Goal: Check status: Check status

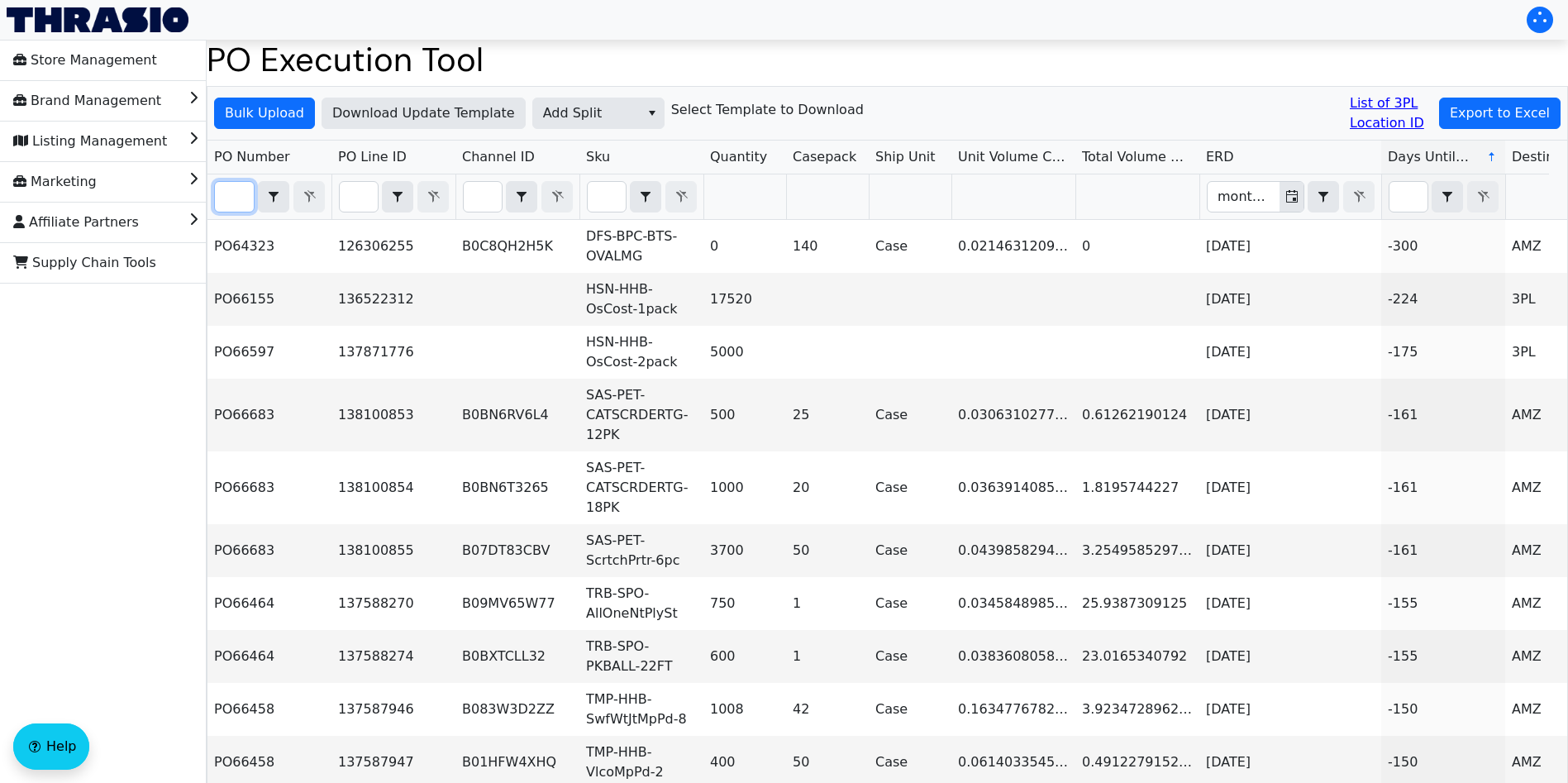
click at [236, 202] on input "Filter" at bounding box center [233, 197] width 39 height 30
paste input "PO67039"
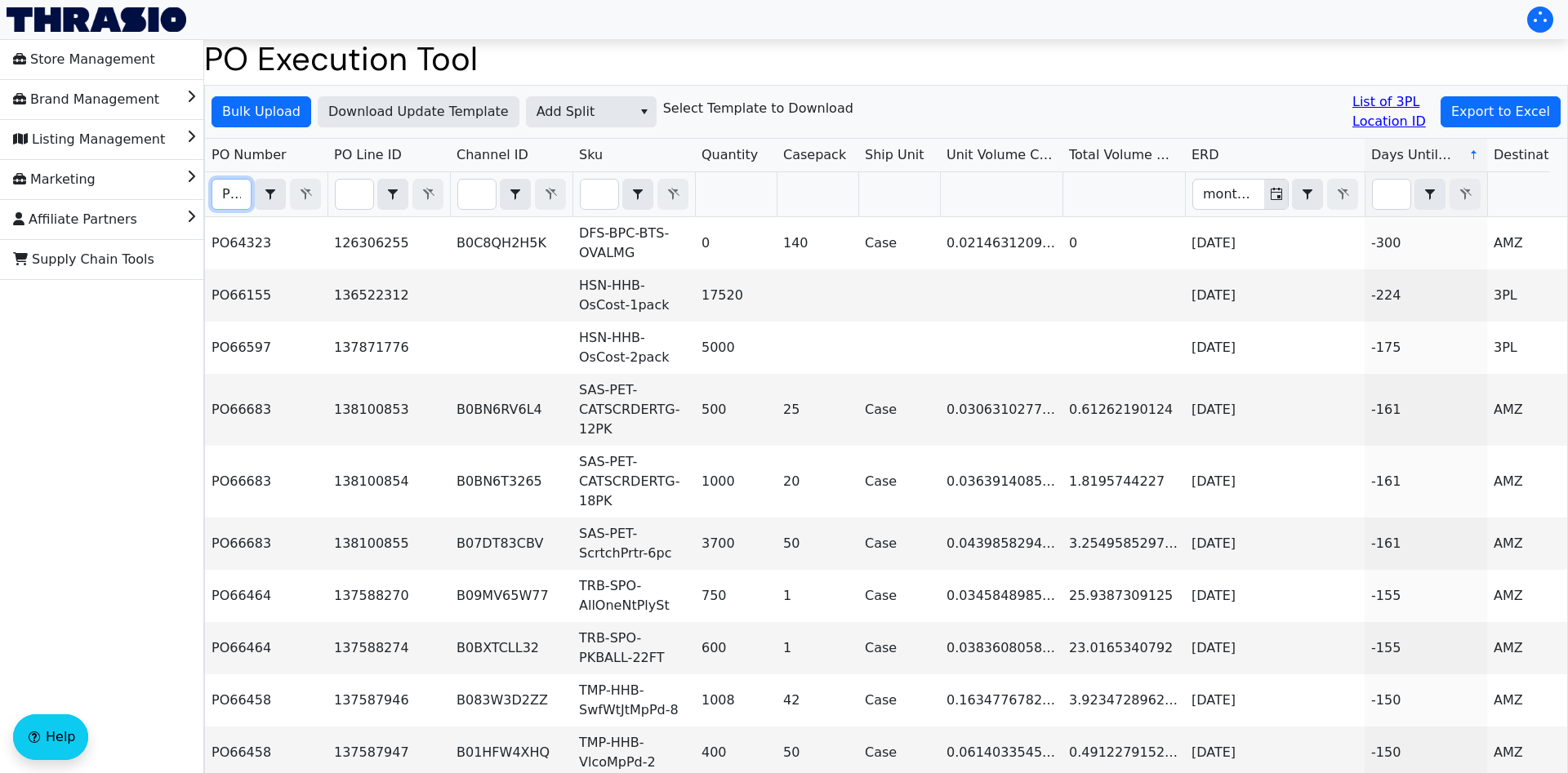
scroll to position [0, 38]
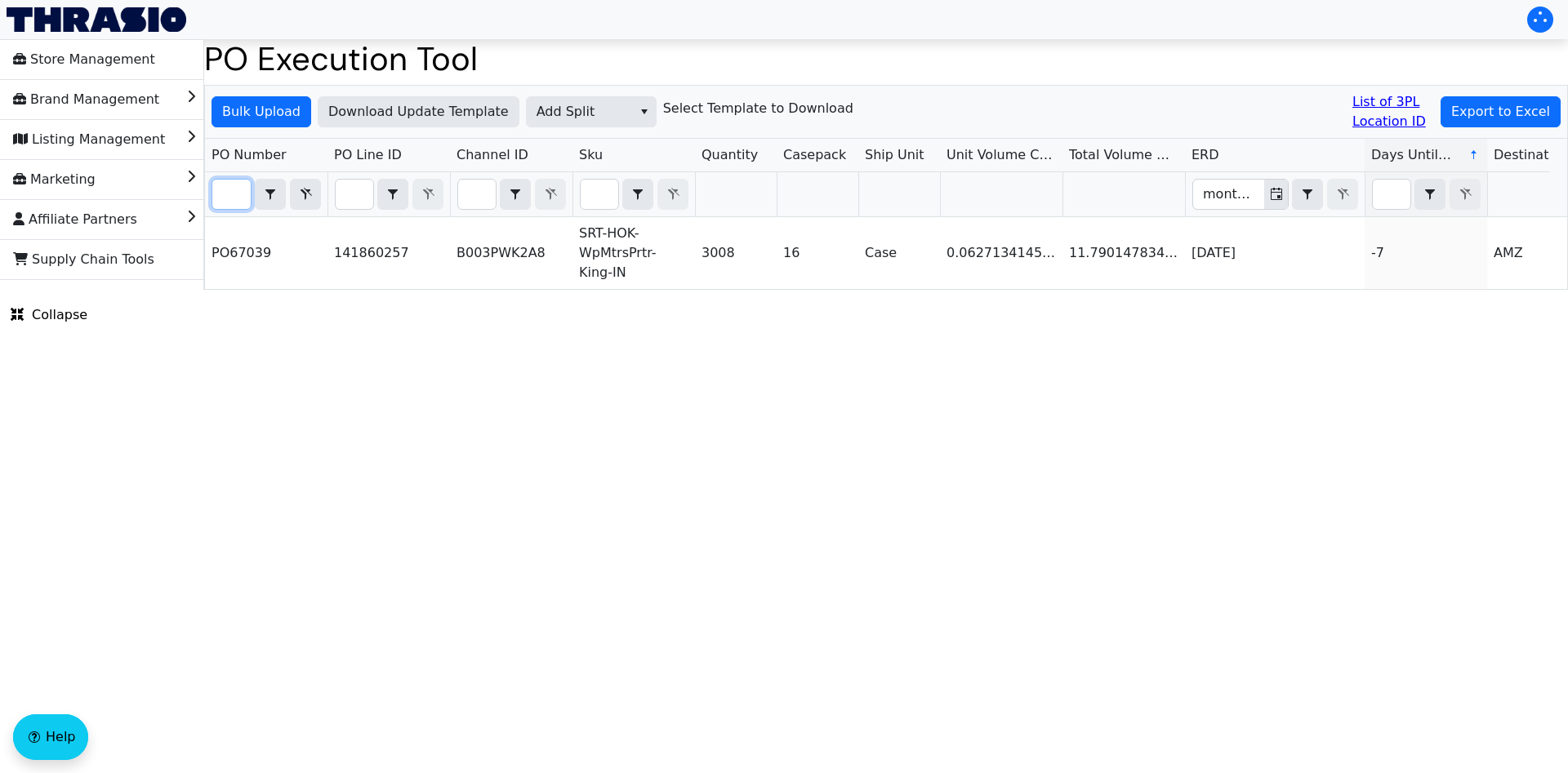
type input "PO67039"
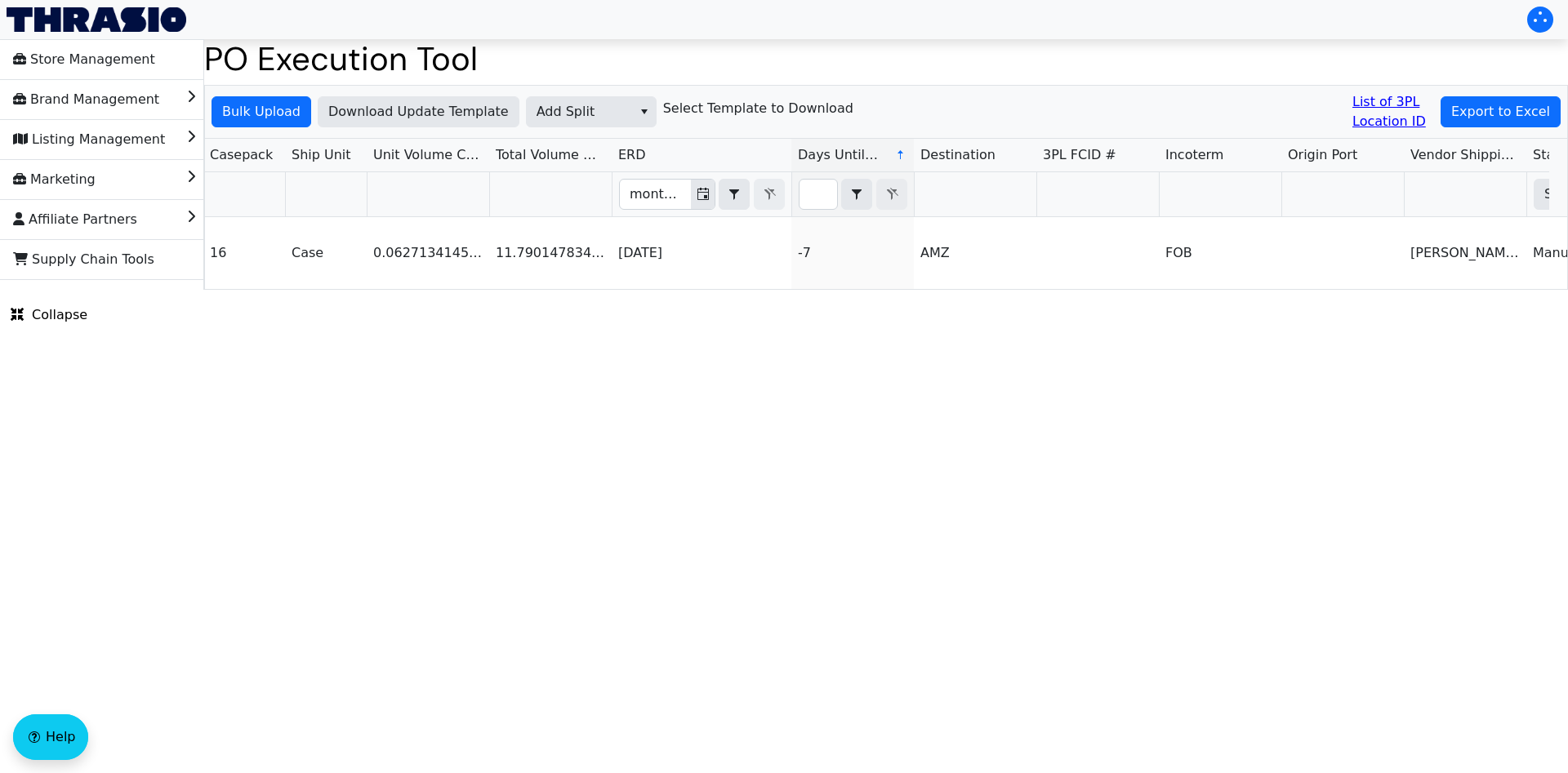
scroll to position [0, 0]
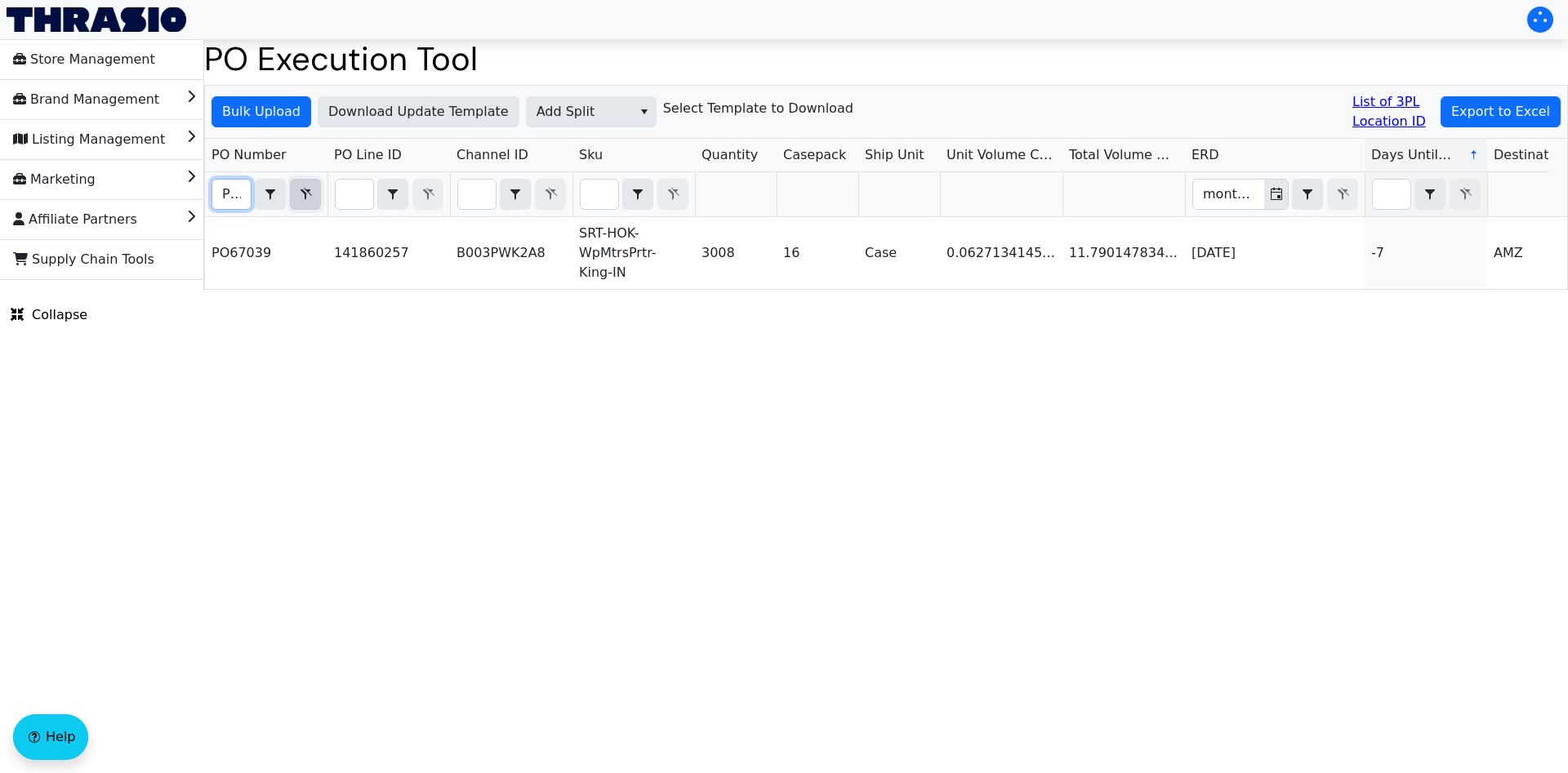
click at [302, 190] on icon "Filter" at bounding box center [306, 193] width 12 height 13
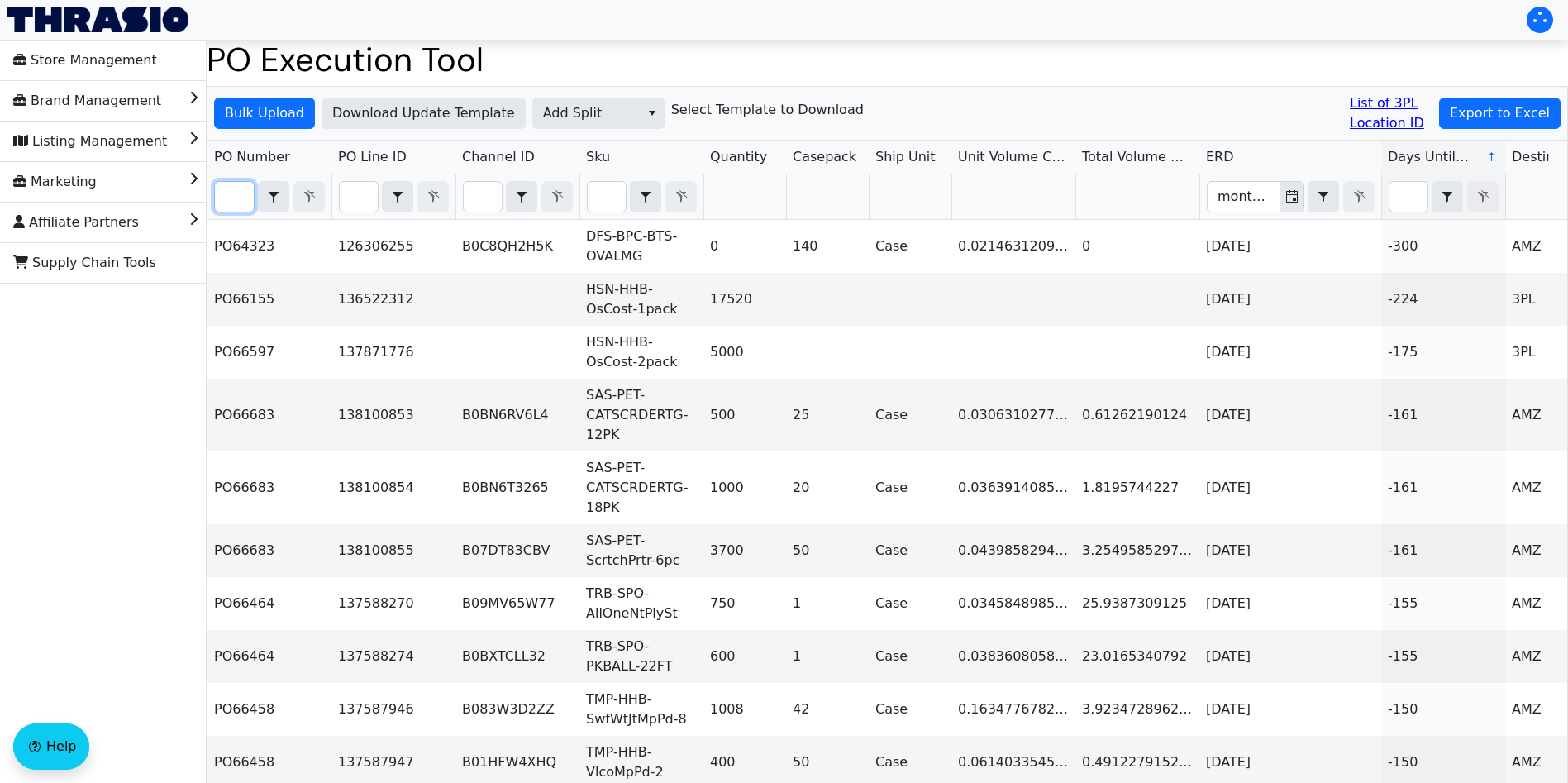
paste input "PO67091"
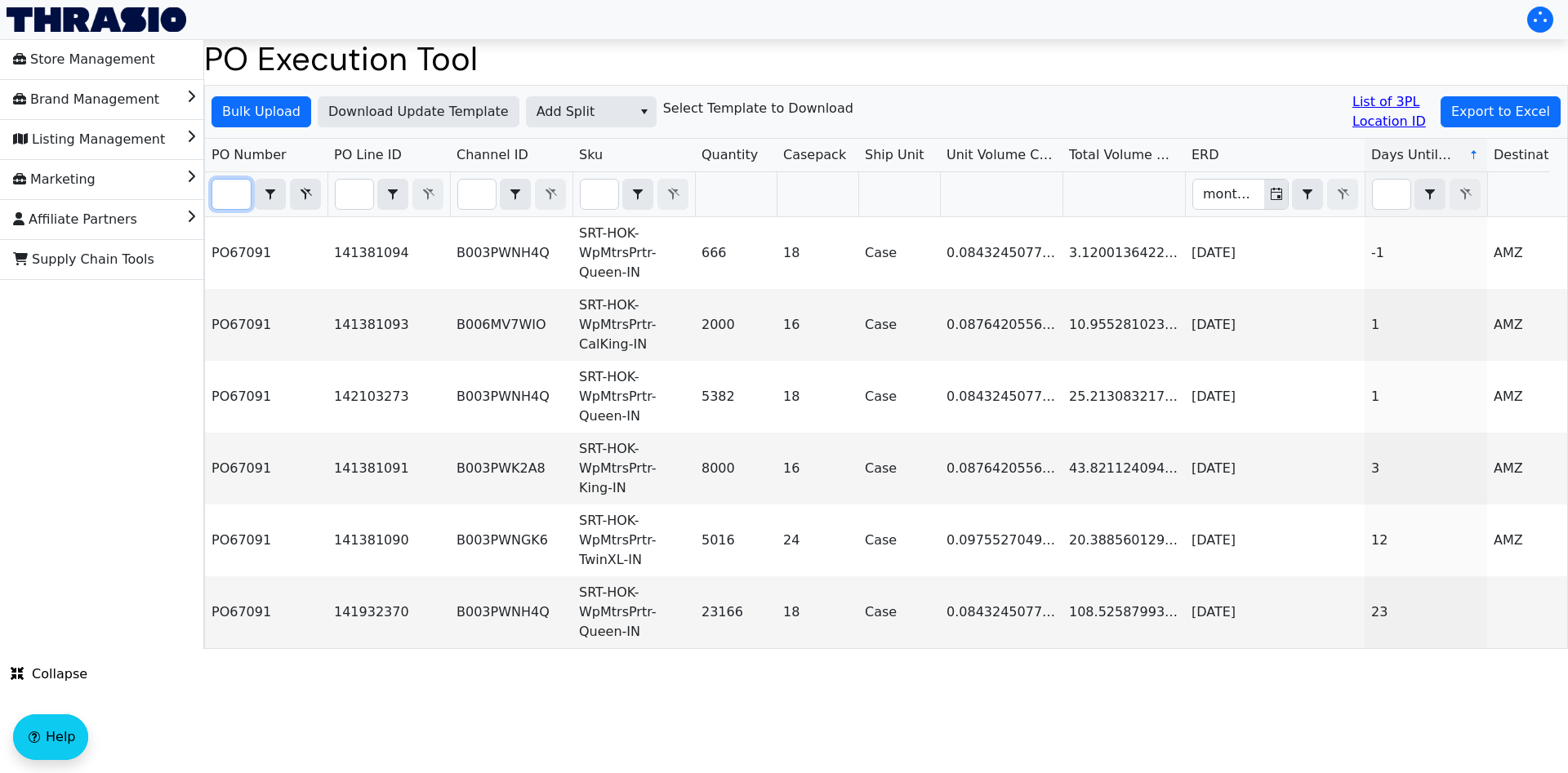
type input "PO67091"
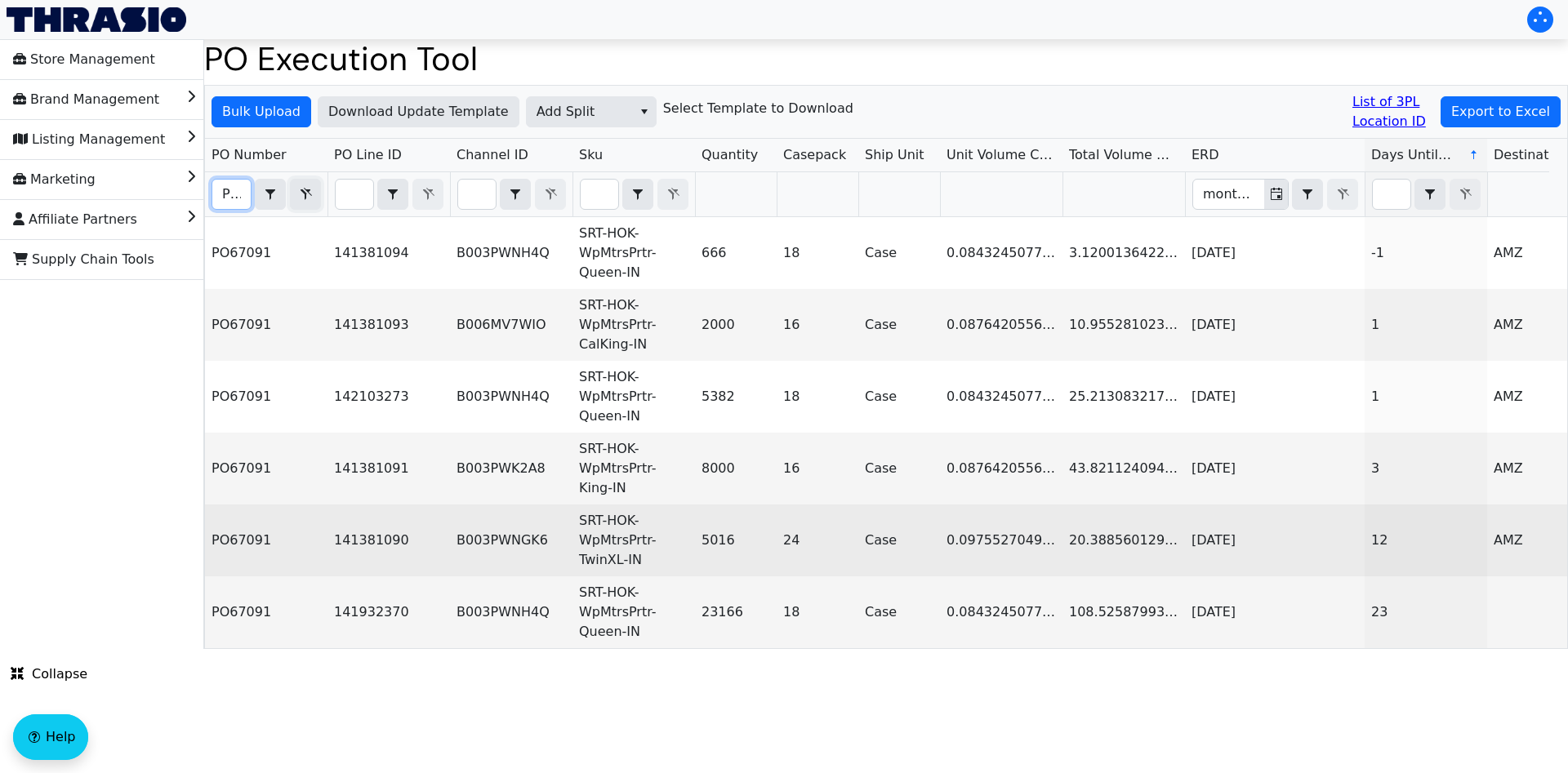
drag, startPoint x: 313, startPoint y: 194, endPoint x: 834, endPoint y: 470, distance: 589.6
click at [313, 194] on icon "Filter" at bounding box center [305, 193] width 20 height 13
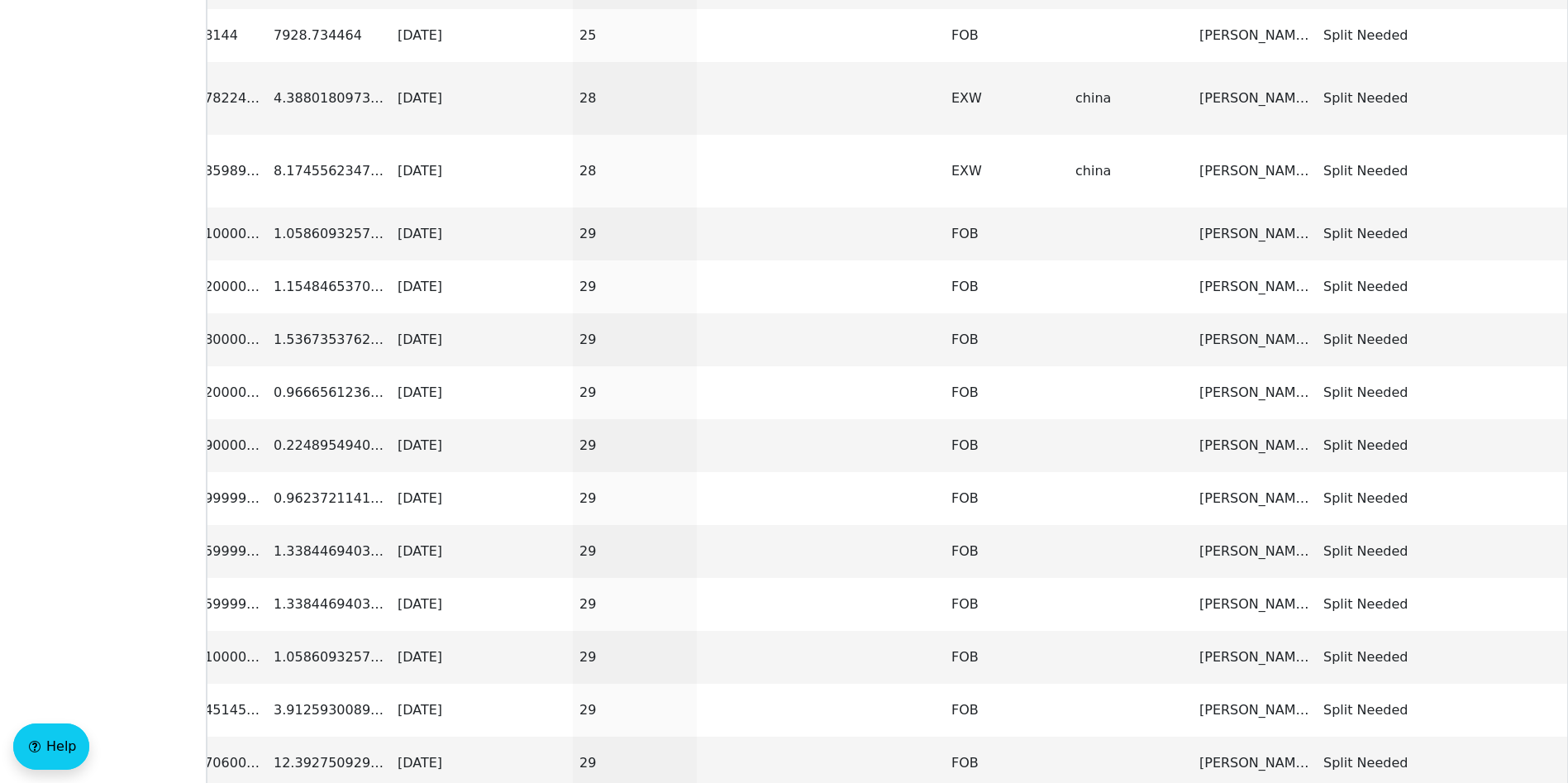
scroll to position [0, 938]
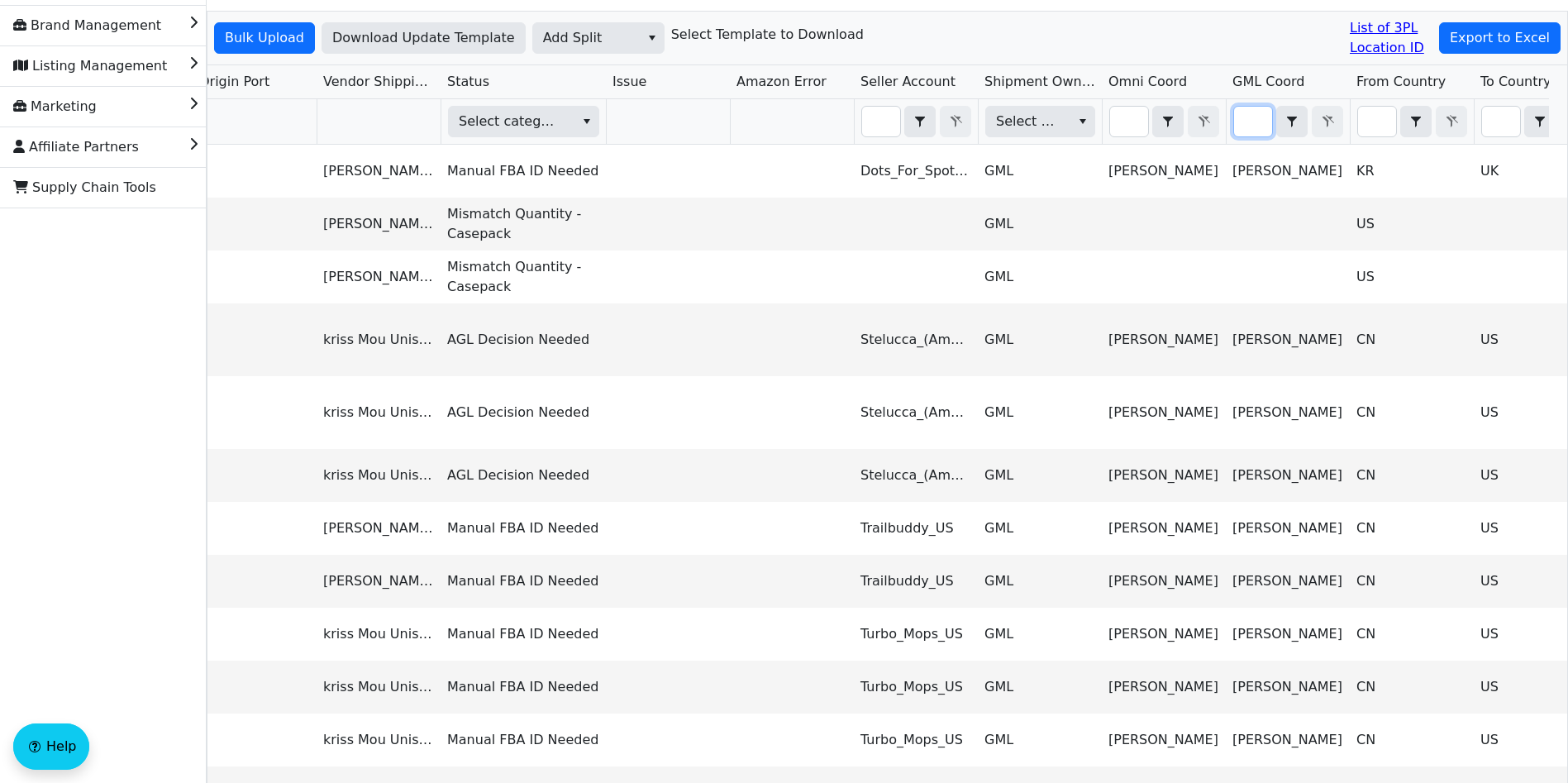
click at [1254, 121] on input "Filter" at bounding box center [1252, 122] width 38 height 30
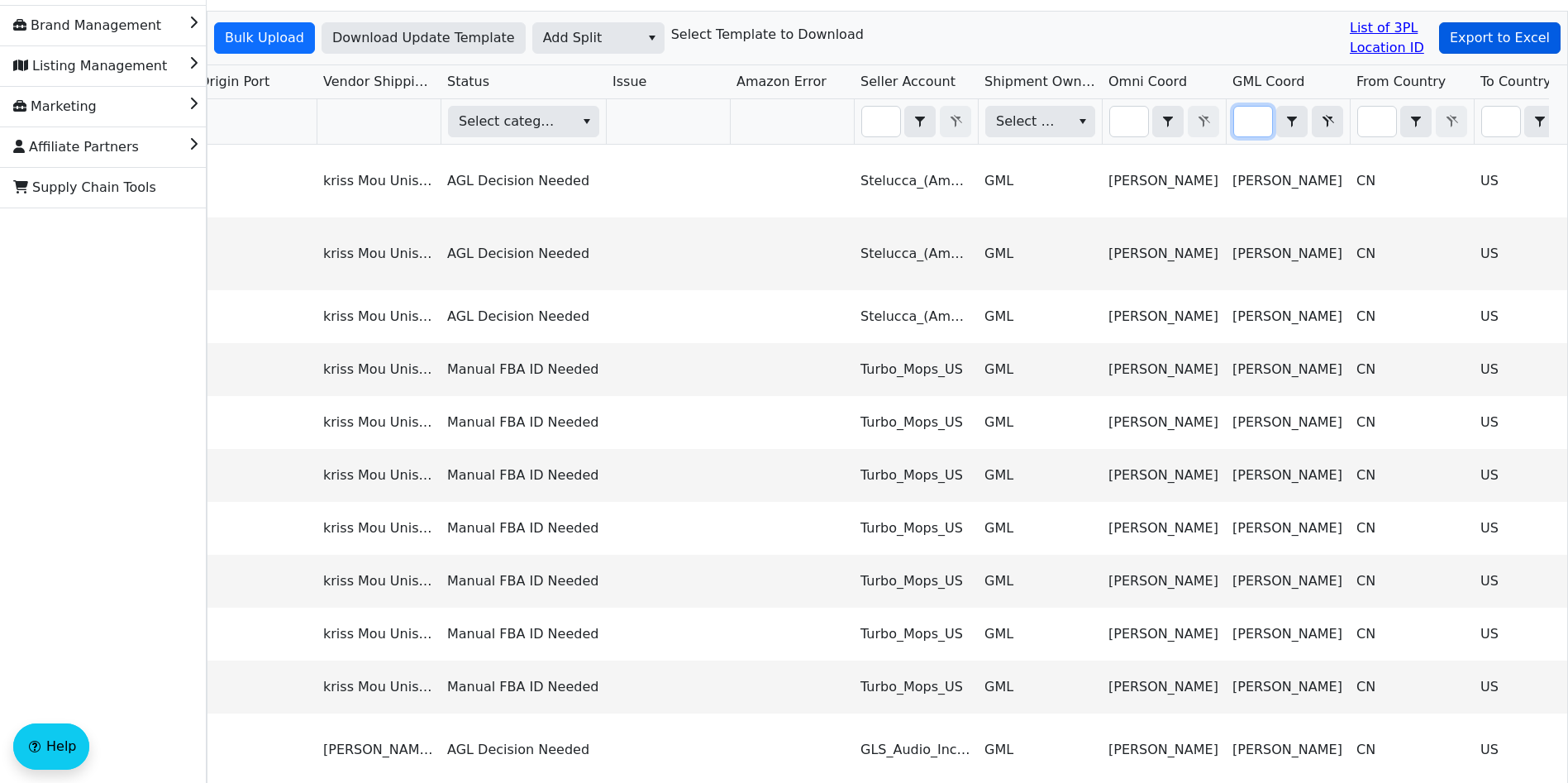
type input "[PERSON_NAME]"
click at [1493, 41] on span "Export to Excel" at bounding box center [1500, 38] width 100 height 20
click at [591, 32] on span "Add Split" at bounding box center [587, 38] width 87 height 20
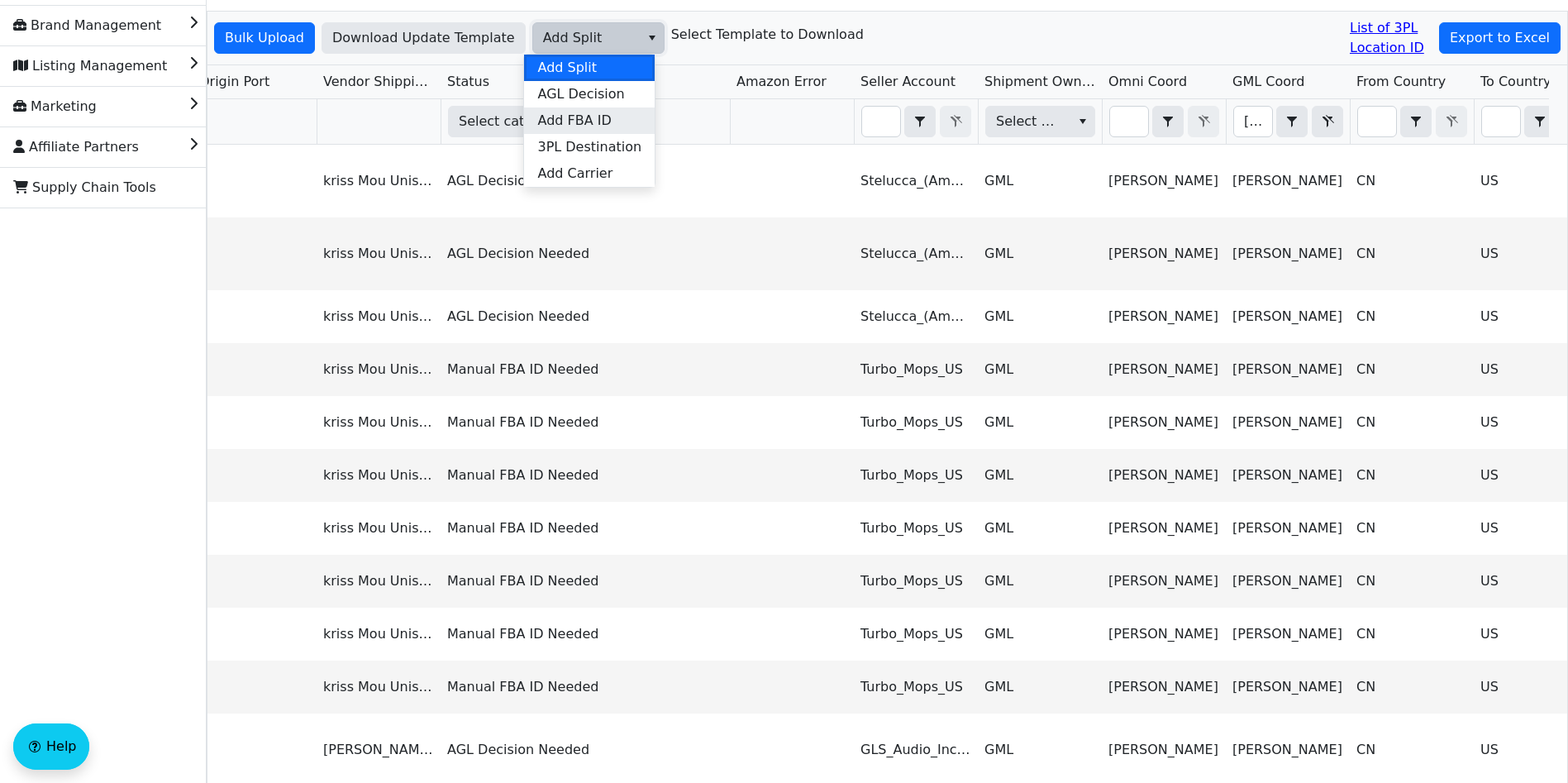
click at [600, 128] on span "Add FBA ID" at bounding box center [574, 121] width 73 height 20
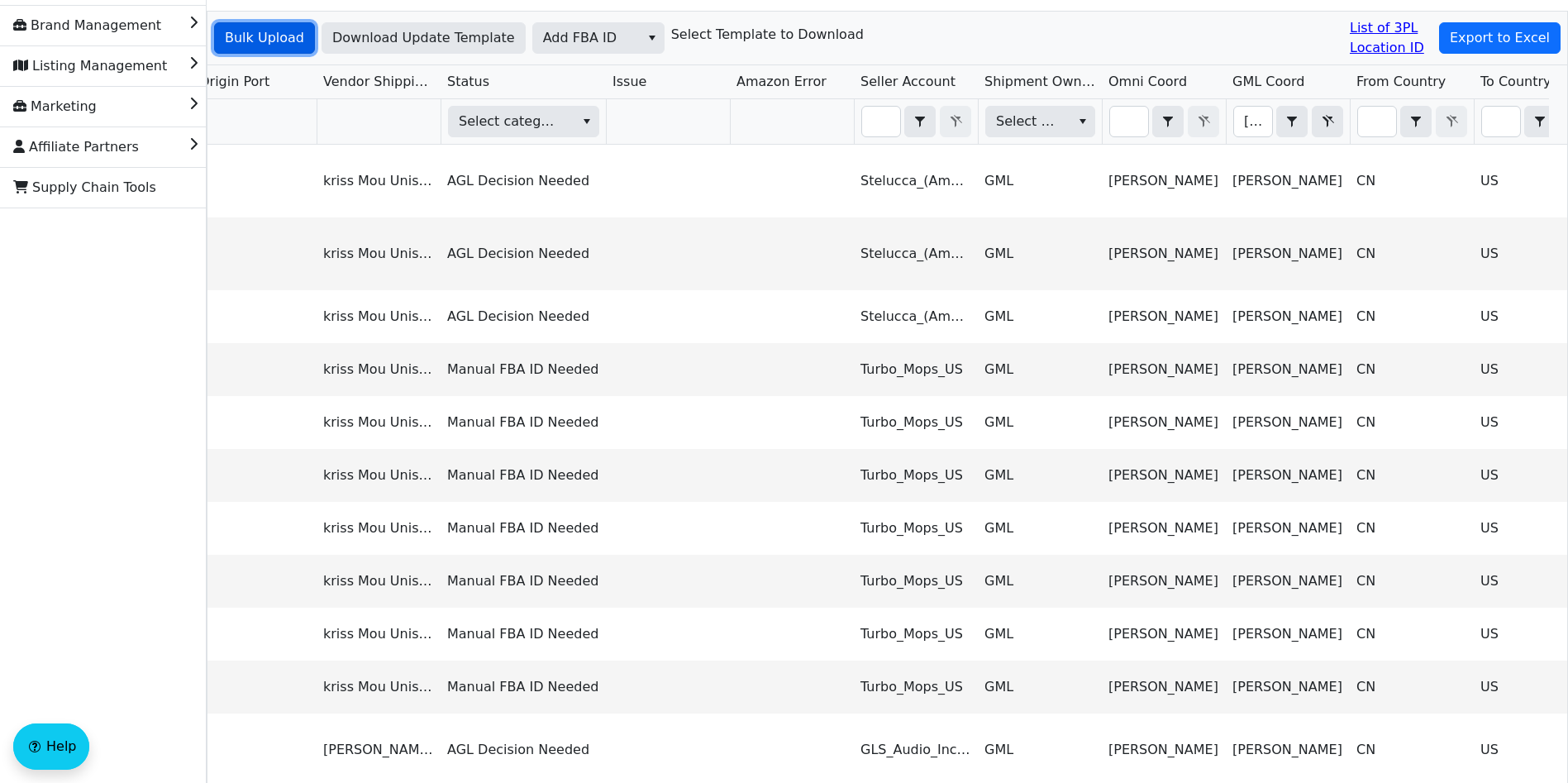
click at [264, 43] on span "Bulk Upload" at bounding box center [264, 38] width 79 height 20
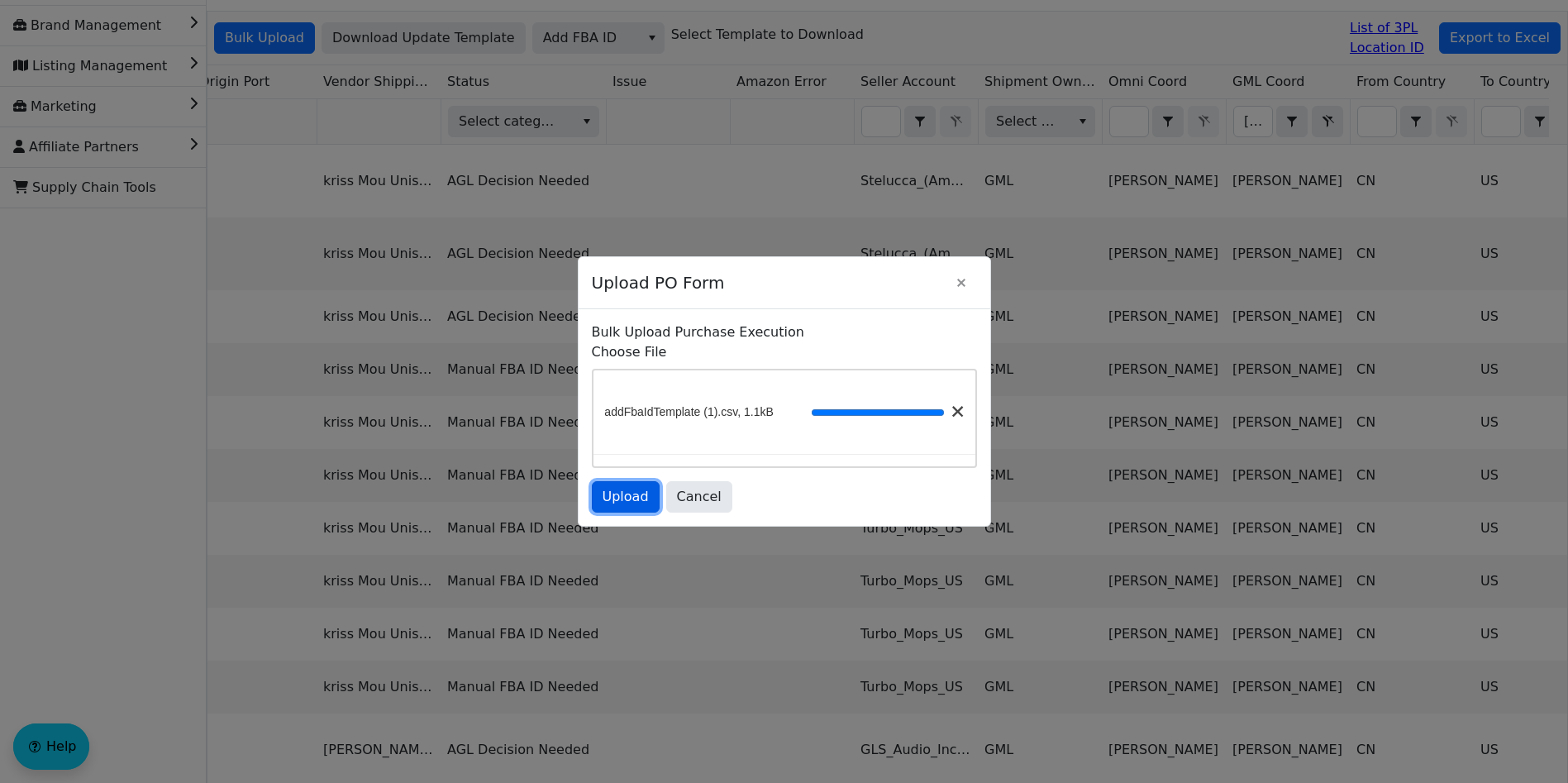
click at [636, 501] on span "Upload" at bounding box center [625, 497] width 46 height 20
